Goal: Check status: Check status

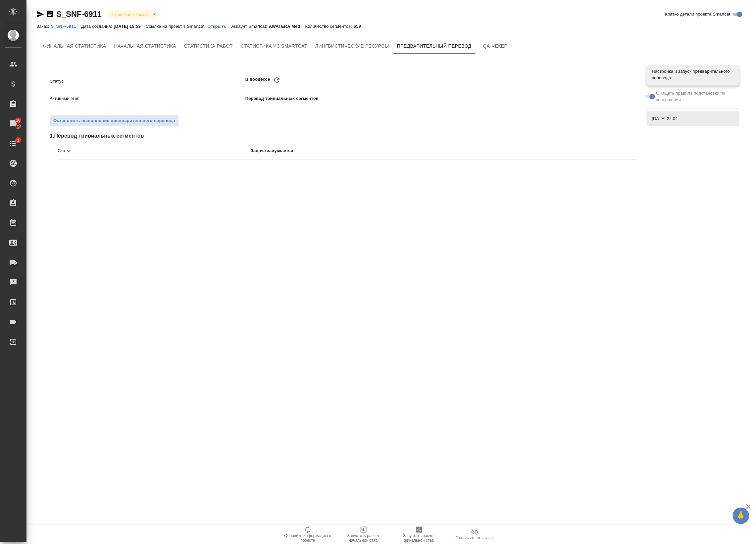
click at [275, 79] on icon at bounding box center [276, 79] width 5 height 5
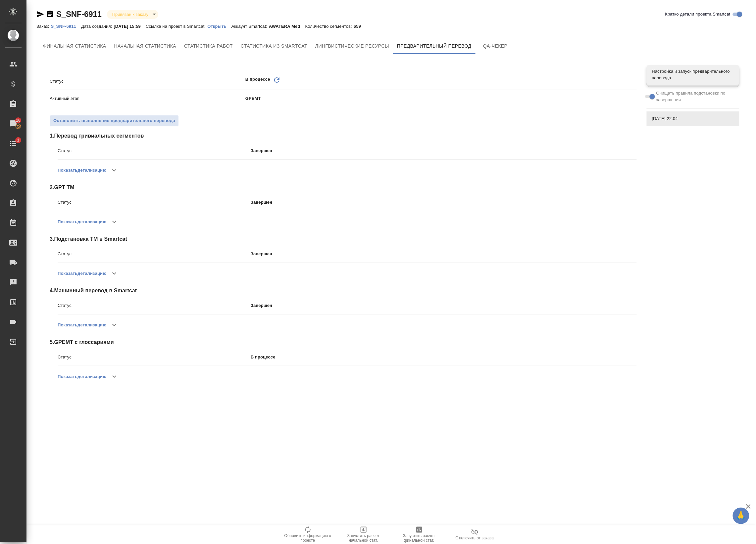
click at [120, 378] on button "button" at bounding box center [114, 377] width 16 height 16
click at [277, 81] on icon "Обновить" at bounding box center [277, 80] width 8 height 8
click at [280, 78] on icon "Обновить" at bounding box center [277, 80] width 8 height 8
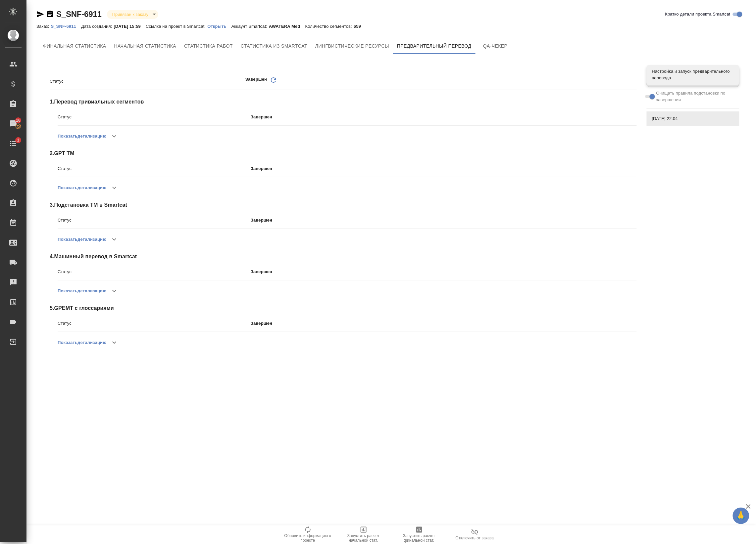
click at [279, 82] on div "Завершен Обновить" at bounding box center [440, 81] width 391 height 10
click at [276, 78] on icon at bounding box center [273, 79] width 5 height 5
click at [271, 78] on icon "Обновить" at bounding box center [273, 80] width 8 height 8
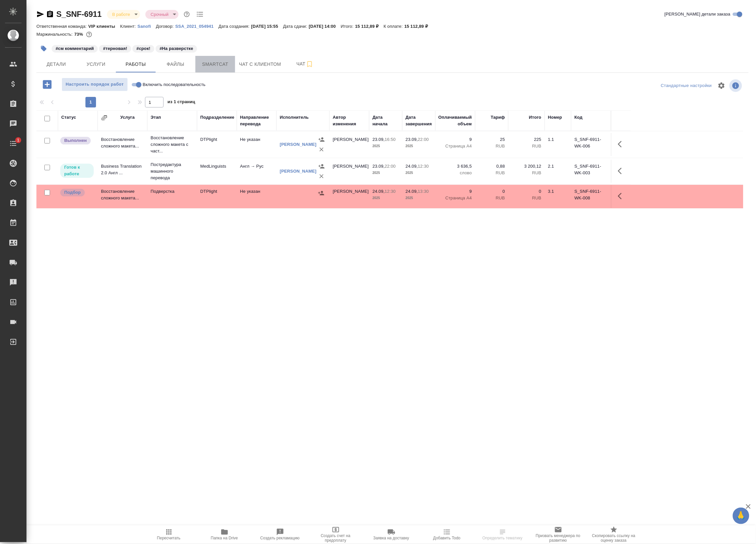
click at [212, 65] on span "Smartcat" at bounding box center [215, 64] width 32 height 8
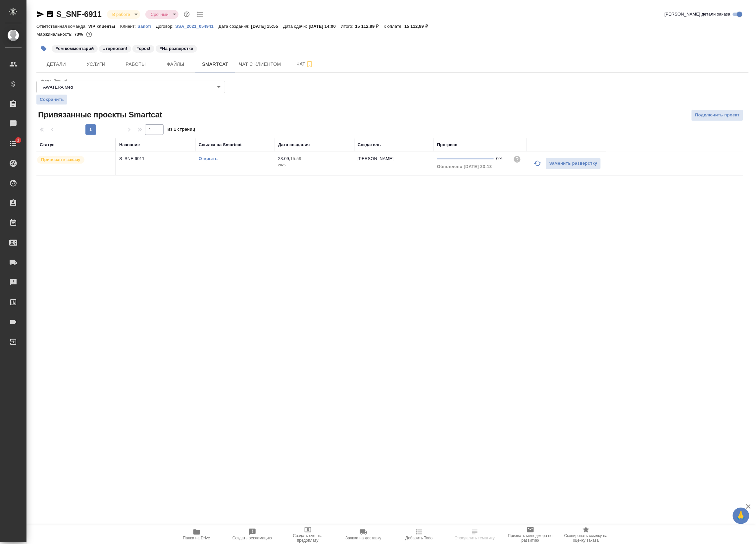
click at [206, 159] on link "Открыть" at bounding box center [208, 158] width 19 height 5
click at [123, 64] on span "Работы" at bounding box center [136, 64] width 32 height 8
